Goal: Information Seeking & Learning: Learn about a topic

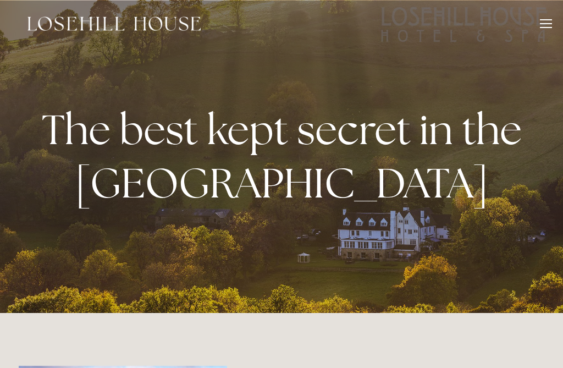
click at [551, 21] on div at bounding box center [546, 25] width 12 height 12
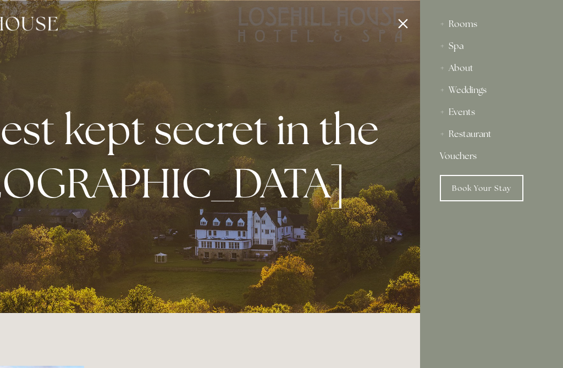
click at [463, 68] on div "About" at bounding box center [491, 68] width 103 height 22
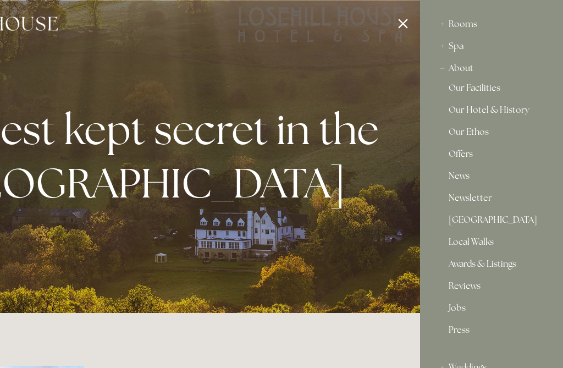
click at [466, 71] on div "About" at bounding box center [491, 68] width 103 height 22
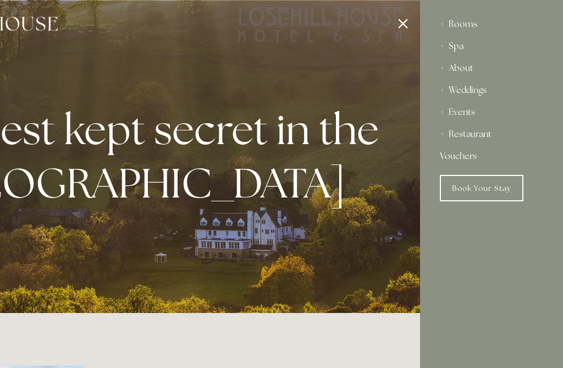
click at [406, 28] on div at bounding box center [138, 184] width 563 height 368
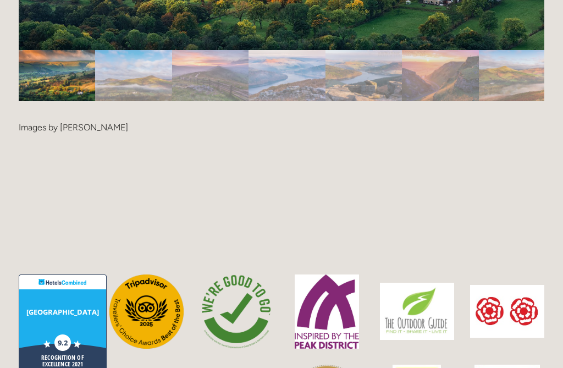
scroll to position [2456, 0]
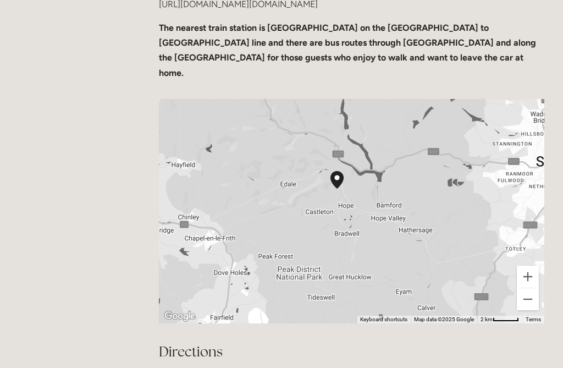
scroll to position [447, 0]
click at [391, 234] on div at bounding box center [352, 211] width 386 height 224
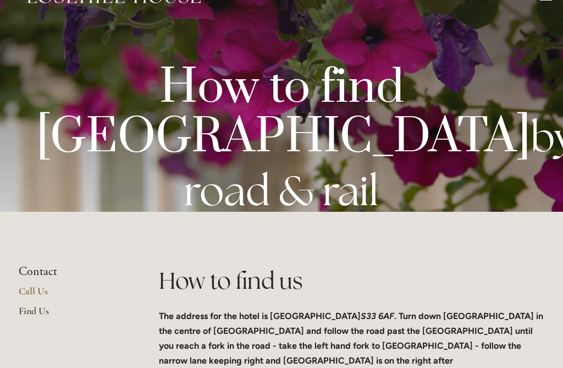
scroll to position [0, 0]
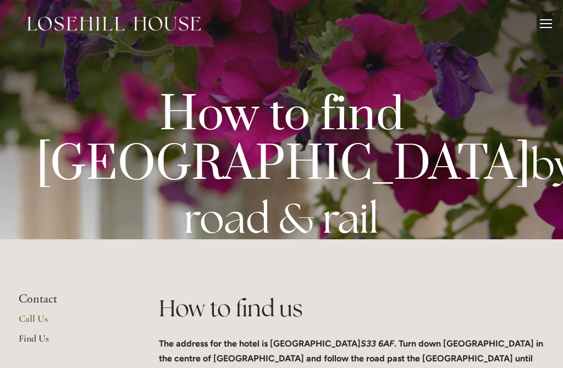
click at [547, 25] on div at bounding box center [546, 25] width 12 height 12
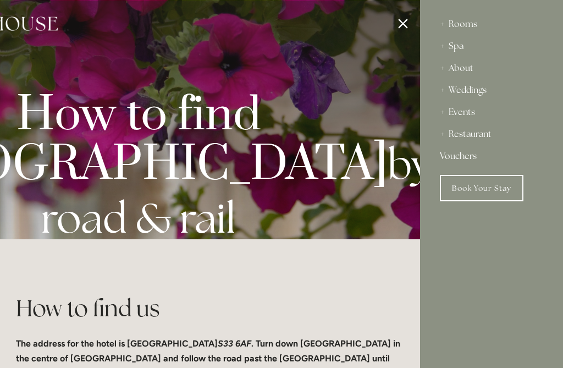
click at [454, 25] on div "Rooms" at bounding box center [491, 24] width 103 height 22
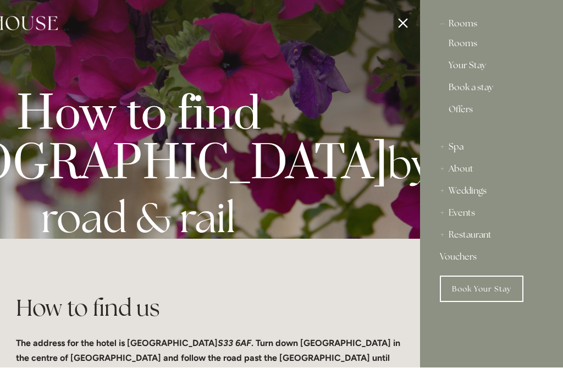
click at [461, 10] on html "Rooms Rooms Your Stay Book a stay Offers Spa Spa About" at bounding box center [281, 5] width 563 height 10
click at [461, 51] on link "Rooms" at bounding box center [492, 46] width 86 height 13
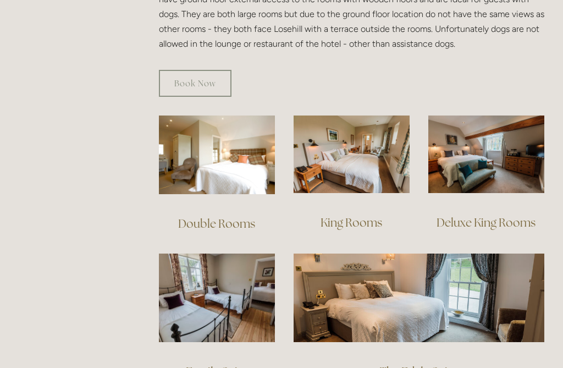
scroll to position [693, 0]
click at [483, 168] on img at bounding box center [486, 155] width 116 height 78
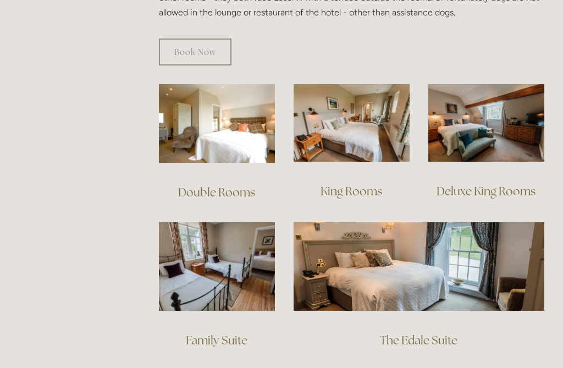
scroll to position [724, 0]
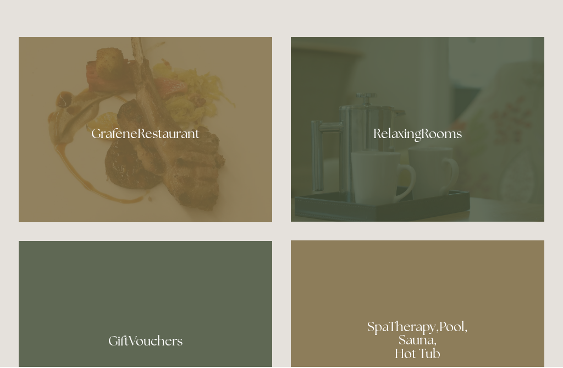
scroll to position [609, 0]
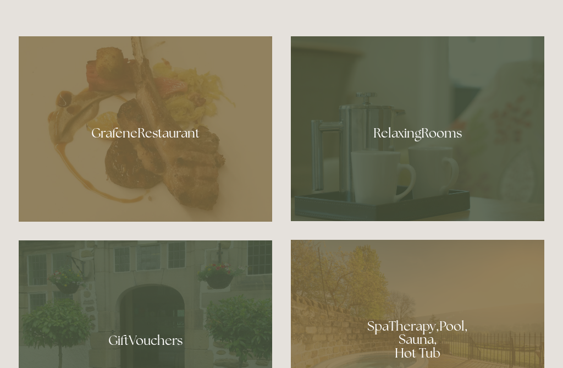
click at [153, 155] on div at bounding box center [146, 128] width 254 height 185
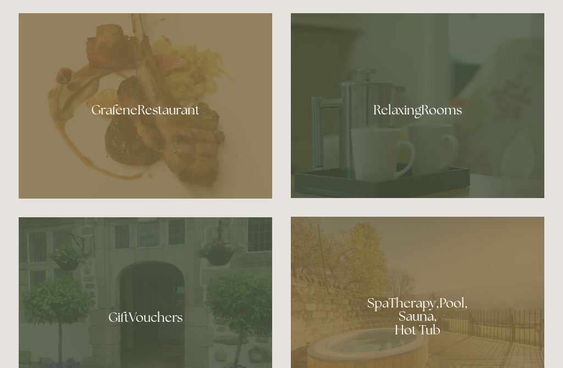
scroll to position [636, 0]
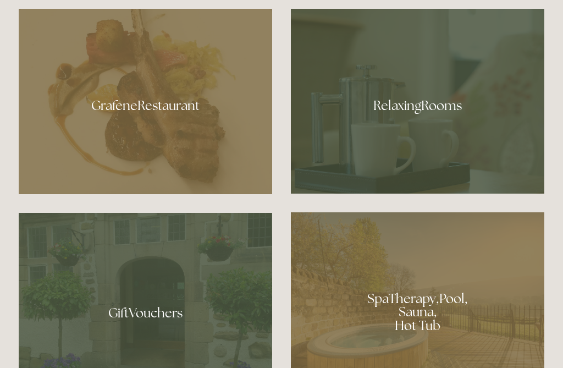
click at [424, 132] on div at bounding box center [418, 101] width 254 height 185
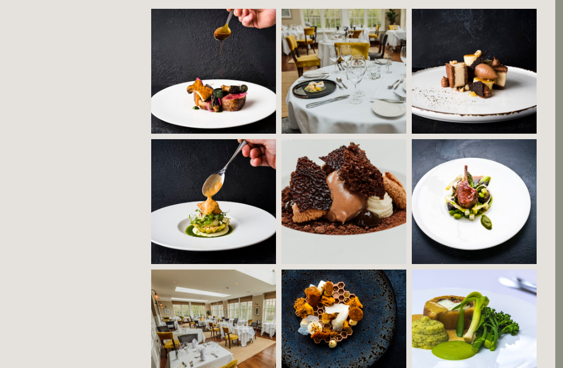
scroll to position [784, 8]
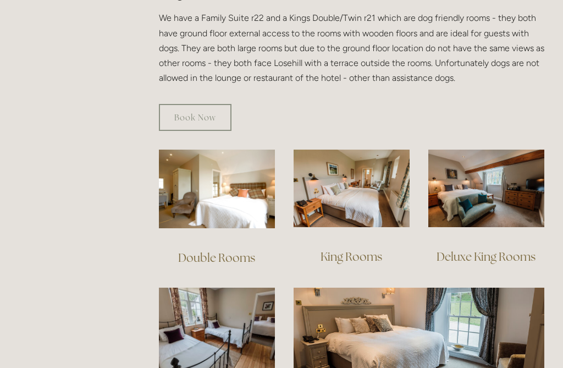
scroll to position [660, 0]
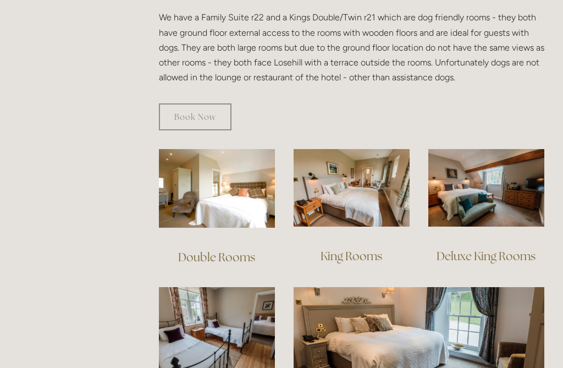
click at [479, 193] on img at bounding box center [486, 188] width 116 height 78
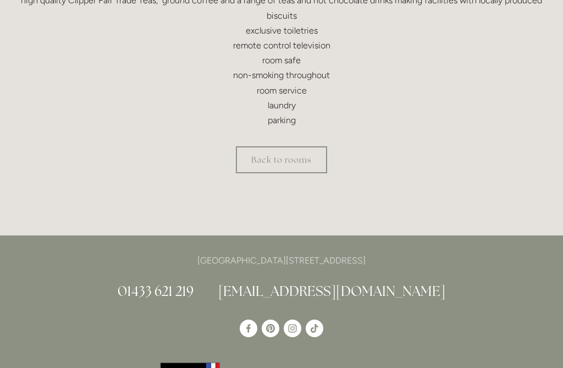
scroll to position [514, 0]
click at [270, 156] on link "Back to rooms" at bounding box center [281, 159] width 91 height 27
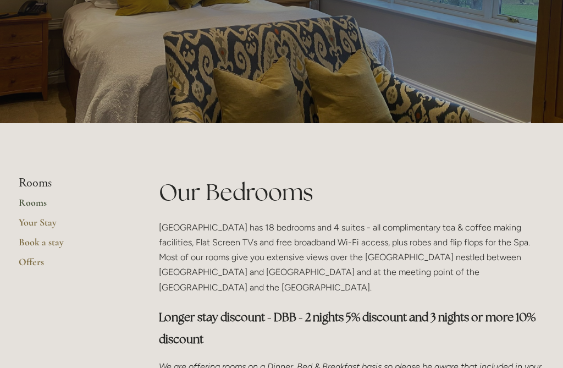
scroll to position [114, 0]
